Goal: Task Accomplishment & Management: Manage account settings

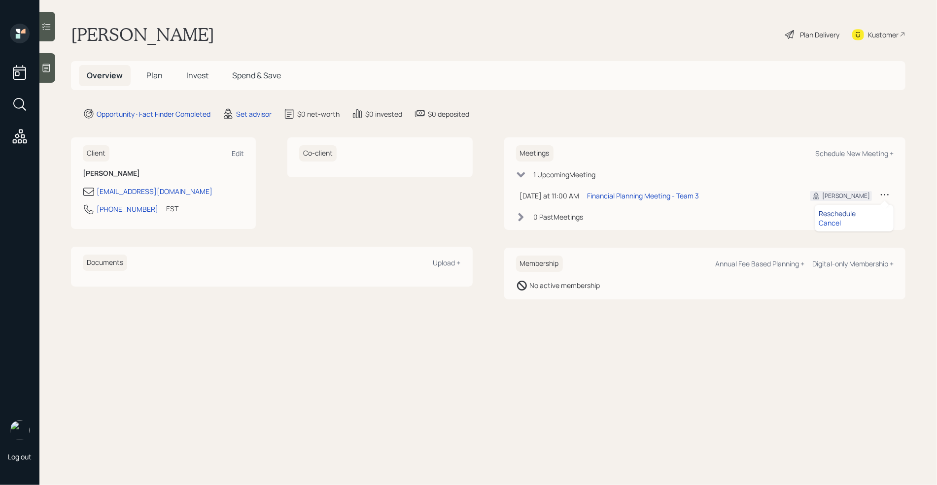
click at [841, 210] on div "Reschedule" at bounding box center [853, 213] width 71 height 9
click at [46, 69] on icon at bounding box center [46, 68] width 10 height 10
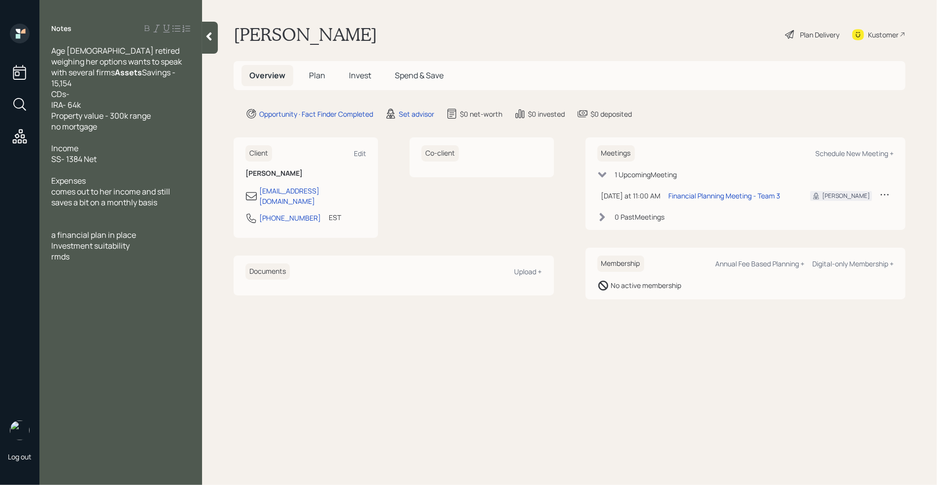
click at [885, 200] on div at bounding box center [884, 196] width 10 height 12
click at [833, 211] on div "Reschedule" at bounding box center [853, 213] width 71 height 9
click at [213, 44] on div at bounding box center [210, 38] width 16 height 32
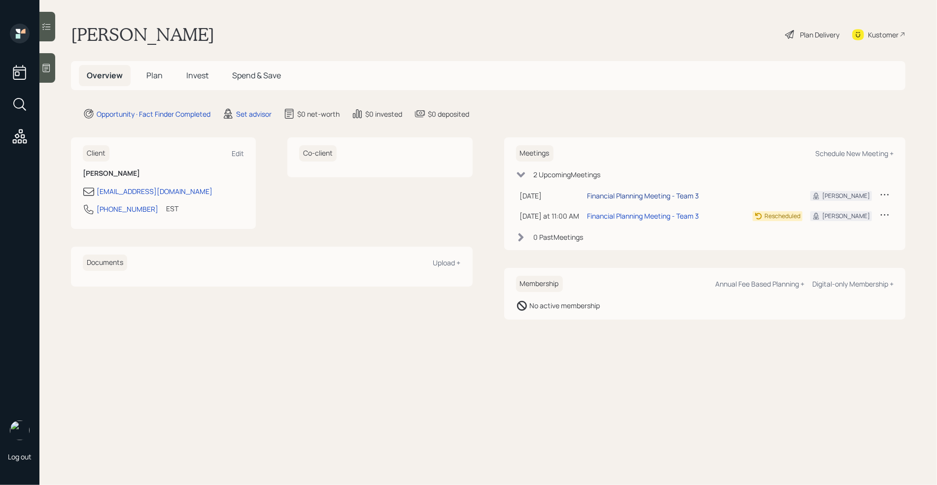
click at [627, 195] on div "Financial Planning Meeting - Team 3" at bounding box center [643, 196] width 112 height 10
